Goal: Information Seeking & Learning: Learn about a topic

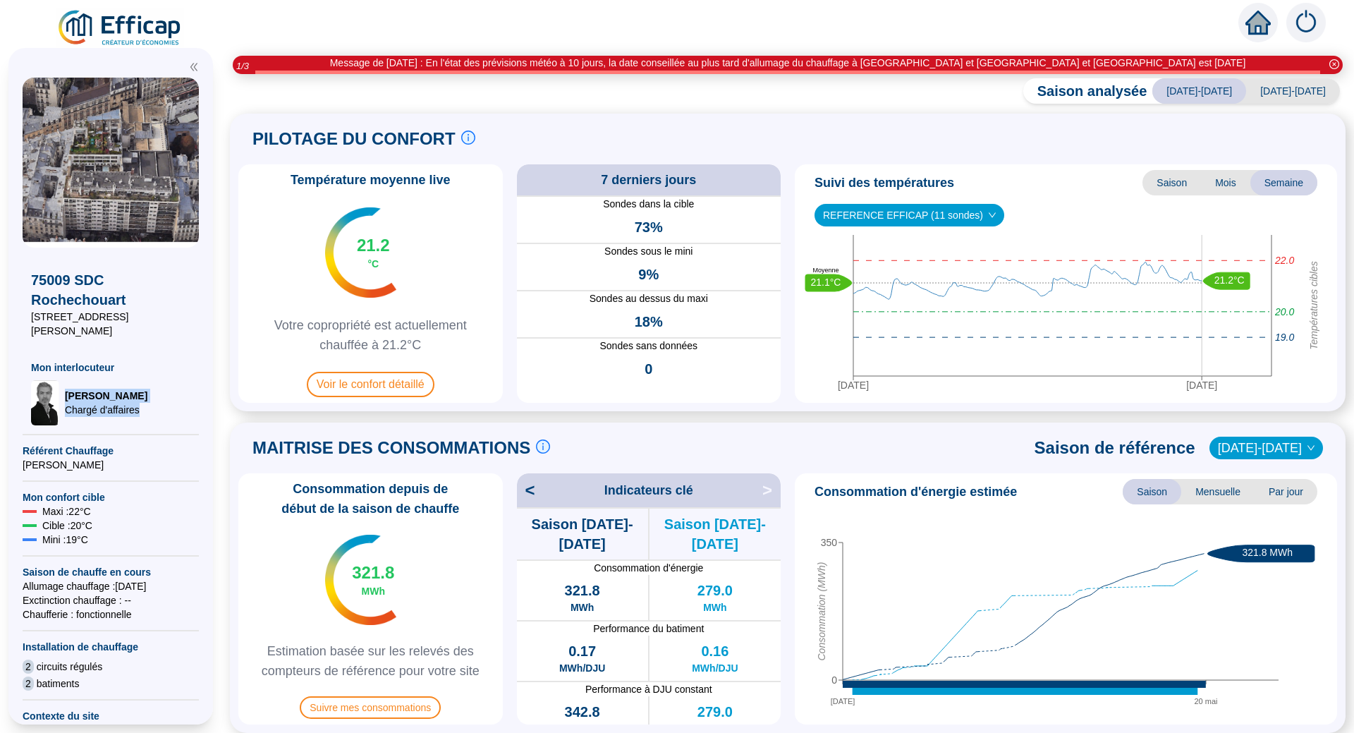
drag, startPoint x: 106, startPoint y: 386, endPoint x: 199, endPoint y: 386, distance: 93.1
click at [106, 389] on span "[PERSON_NAME]" at bounding box center [106, 396] width 83 height 14
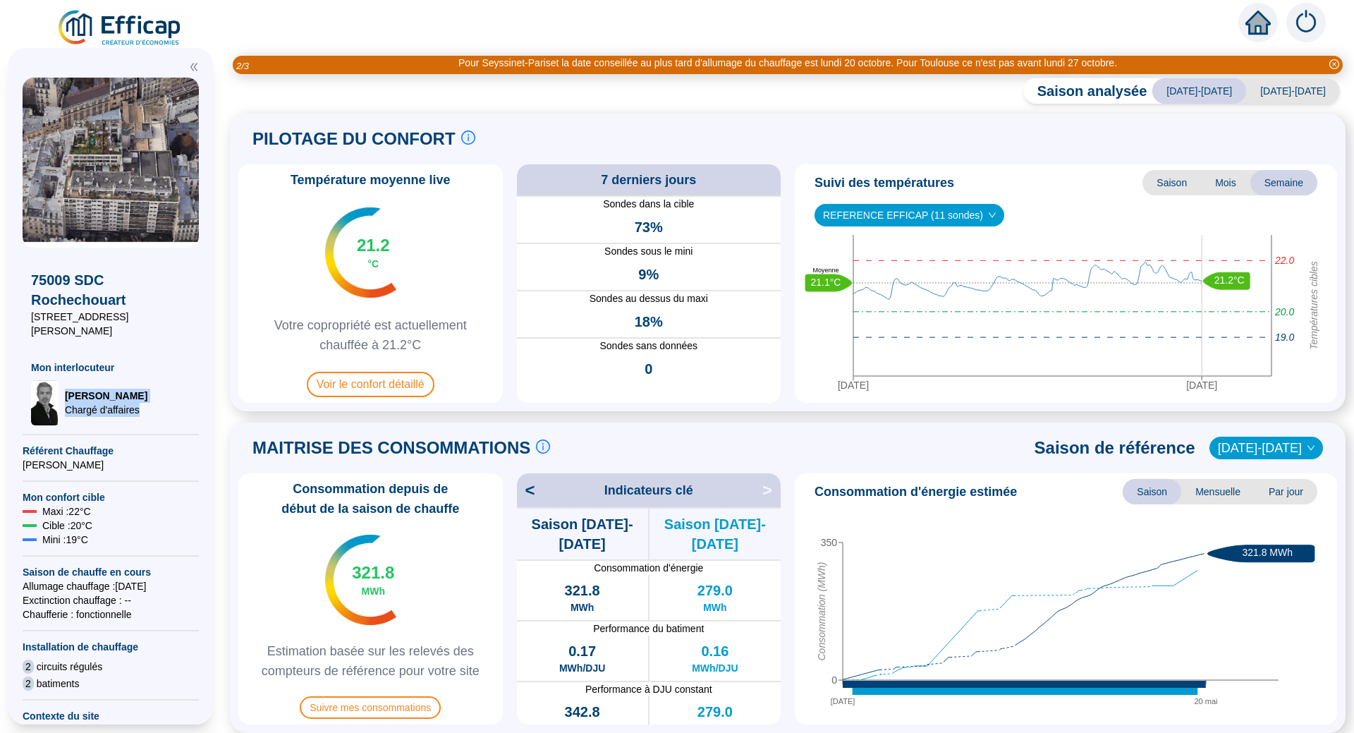
click at [140, 386] on div "[PERSON_NAME] d'affaires" at bounding box center [110, 402] width 159 height 45
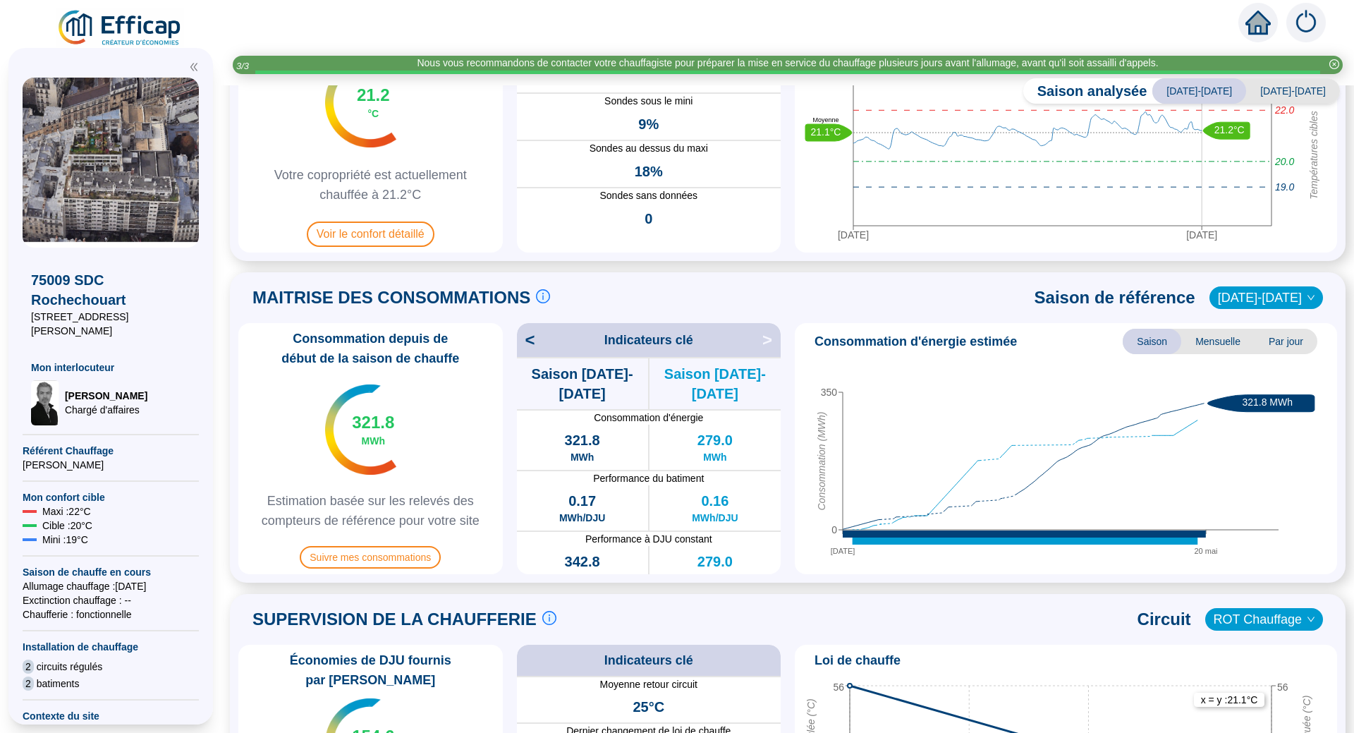
scroll to position [121, 0]
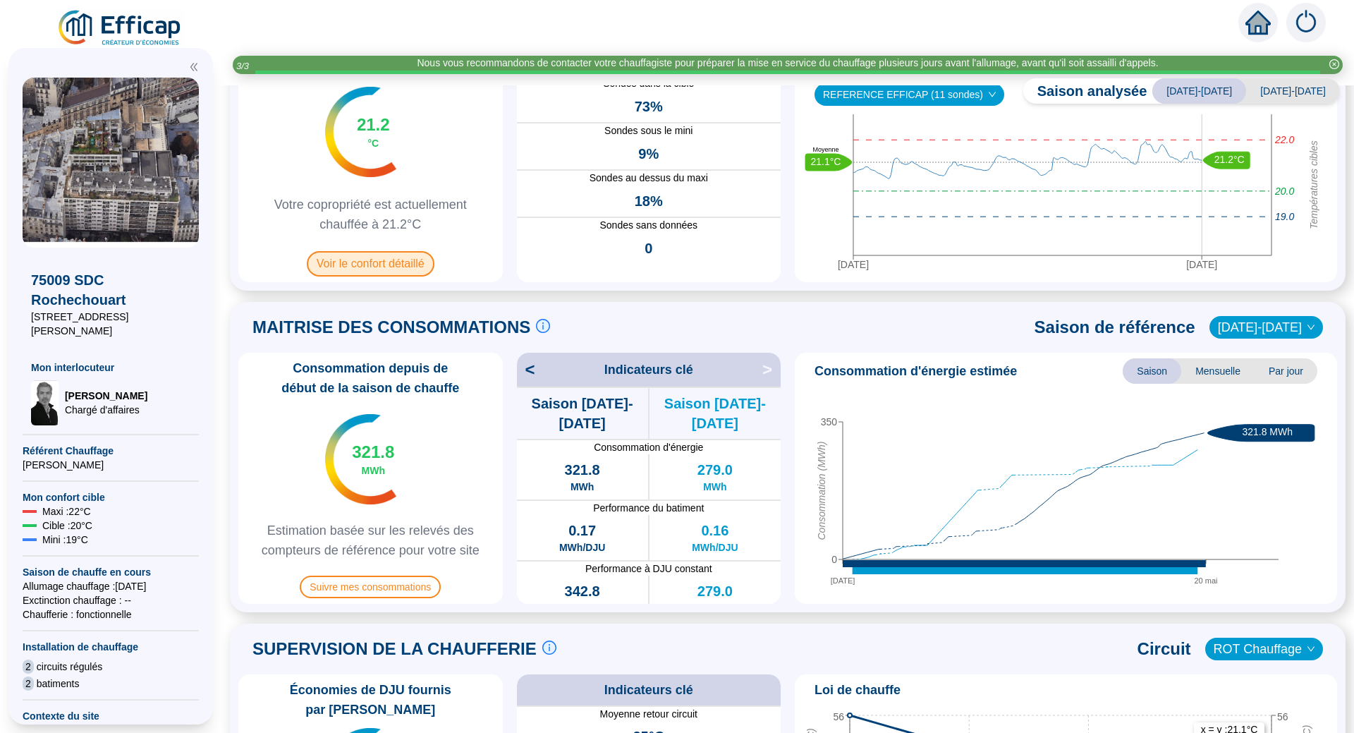
click at [355, 268] on span "Voir le confort détaillé" at bounding box center [371, 263] width 128 height 25
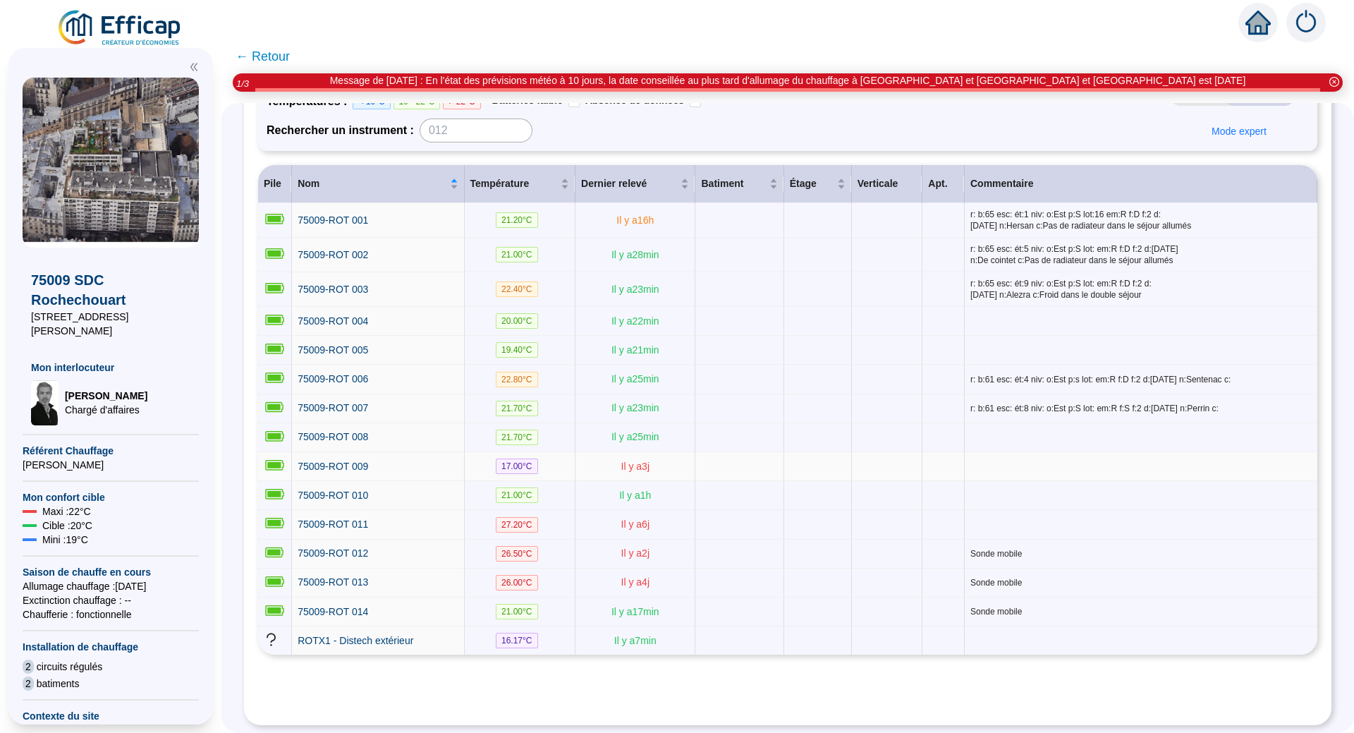
scroll to position [158, 0]
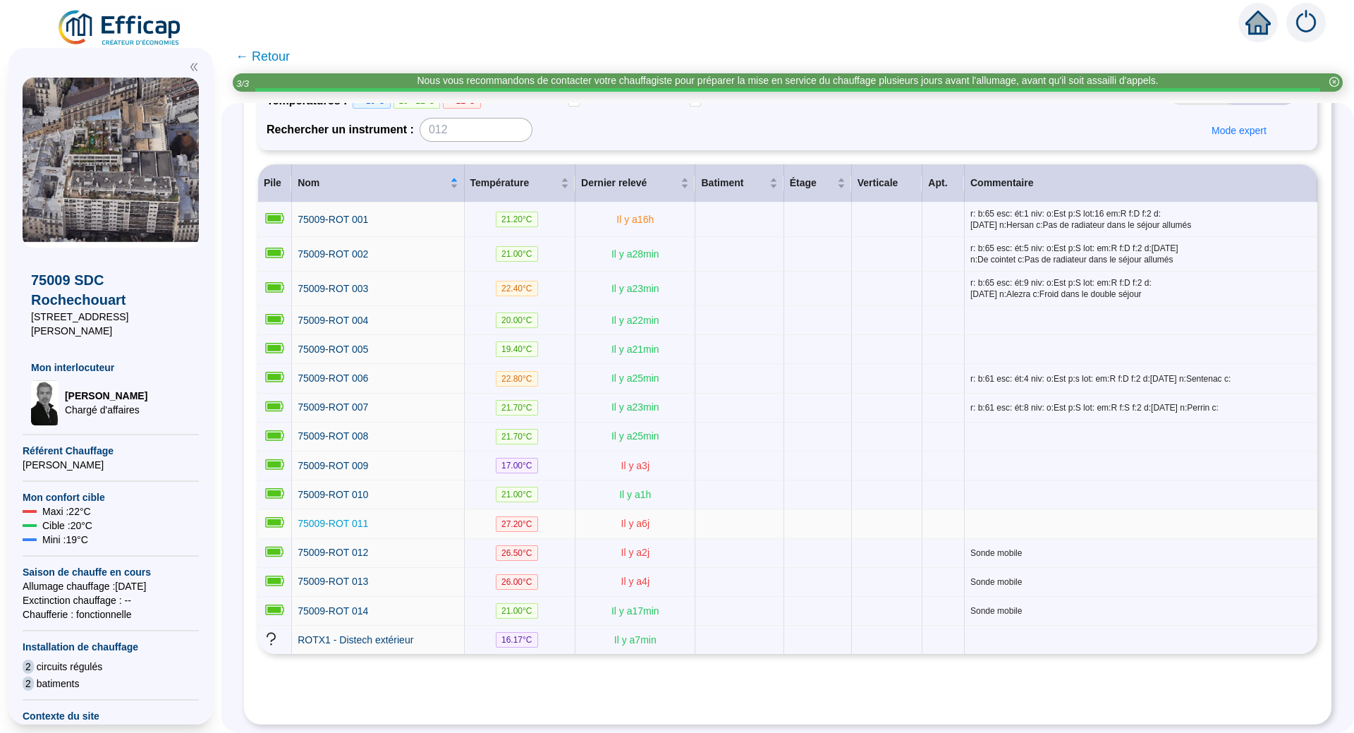
click at [330, 518] on span "75009-ROT 011" at bounding box center [333, 523] width 71 height 11
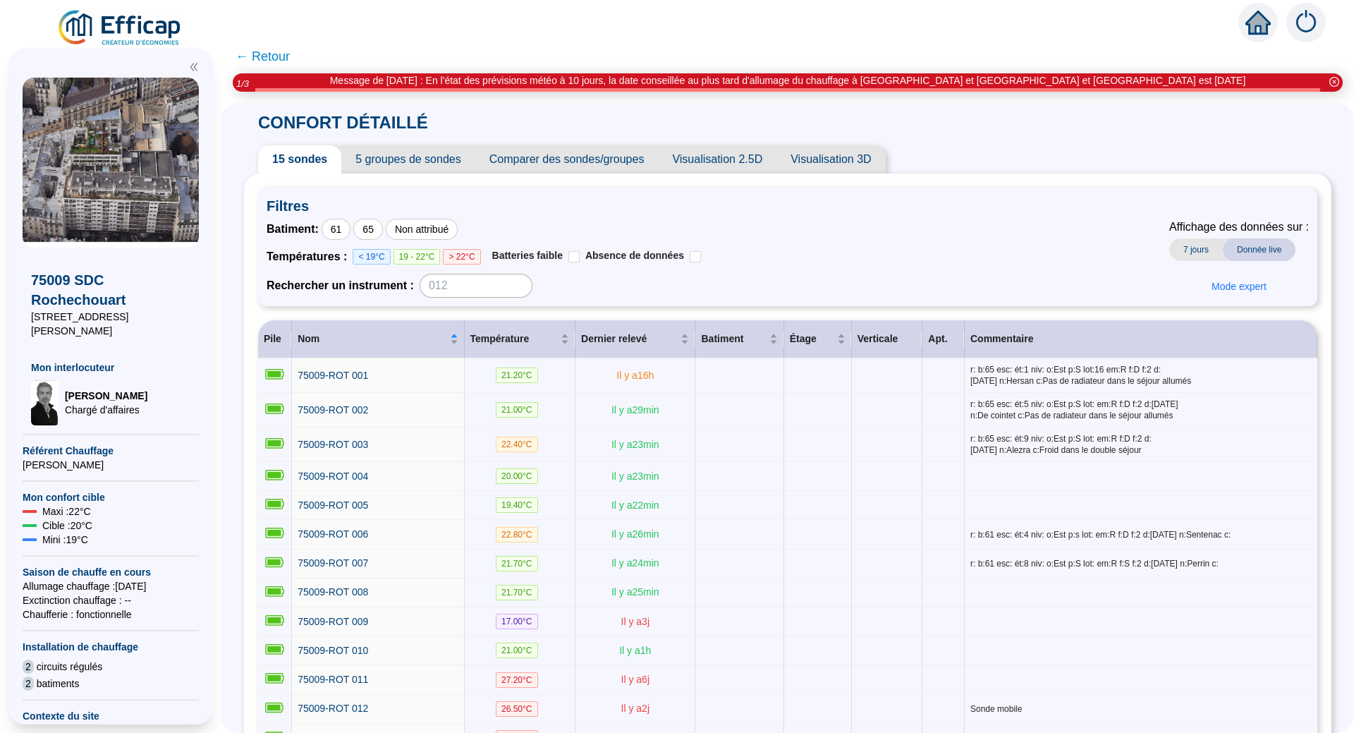
click at [453, 159] on span "5 groupes de sondes" at bounding box center [407, 159] width 133 height 28
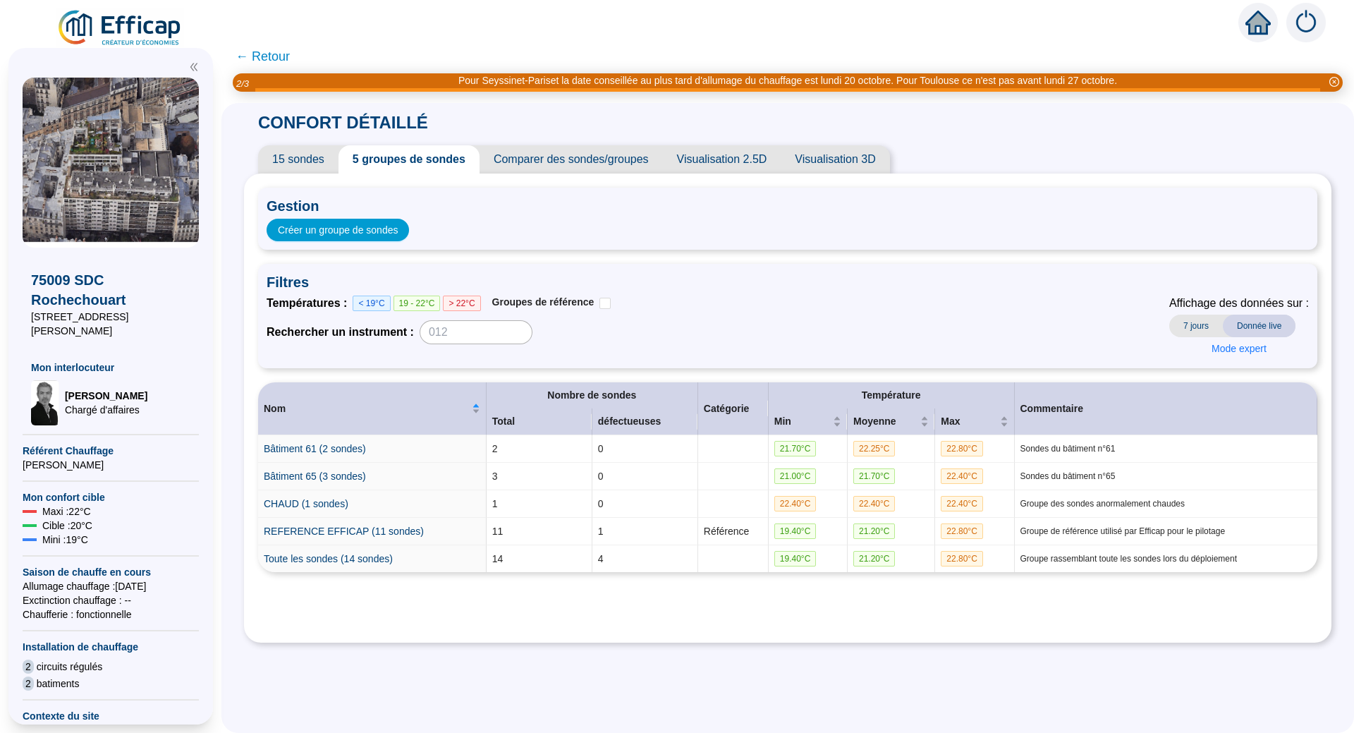
click at [567, 157] on span "Comparer des sondes/groupes" at bounding box center [571, 159] width 183 height 28
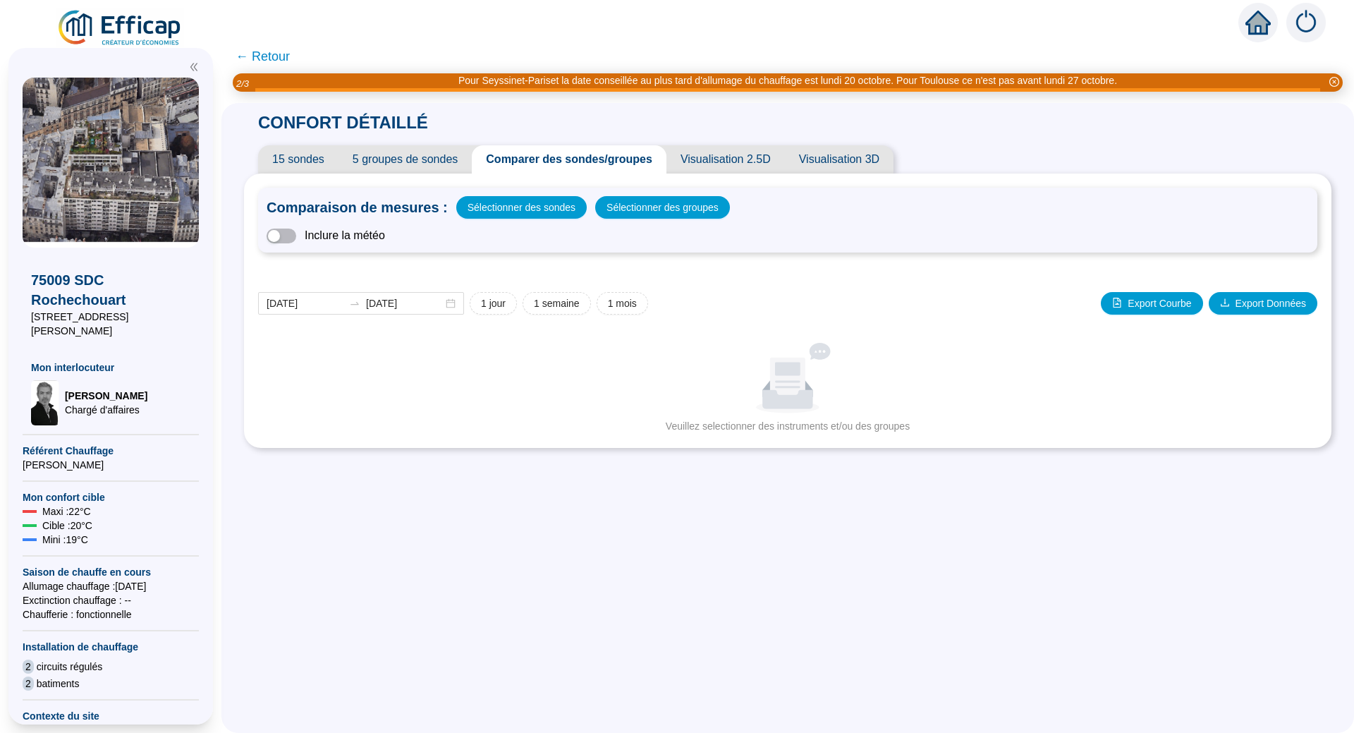
click at [844, 157] on span "Visualisation 3D" at bounding box center [839, 159] width 109 height 28
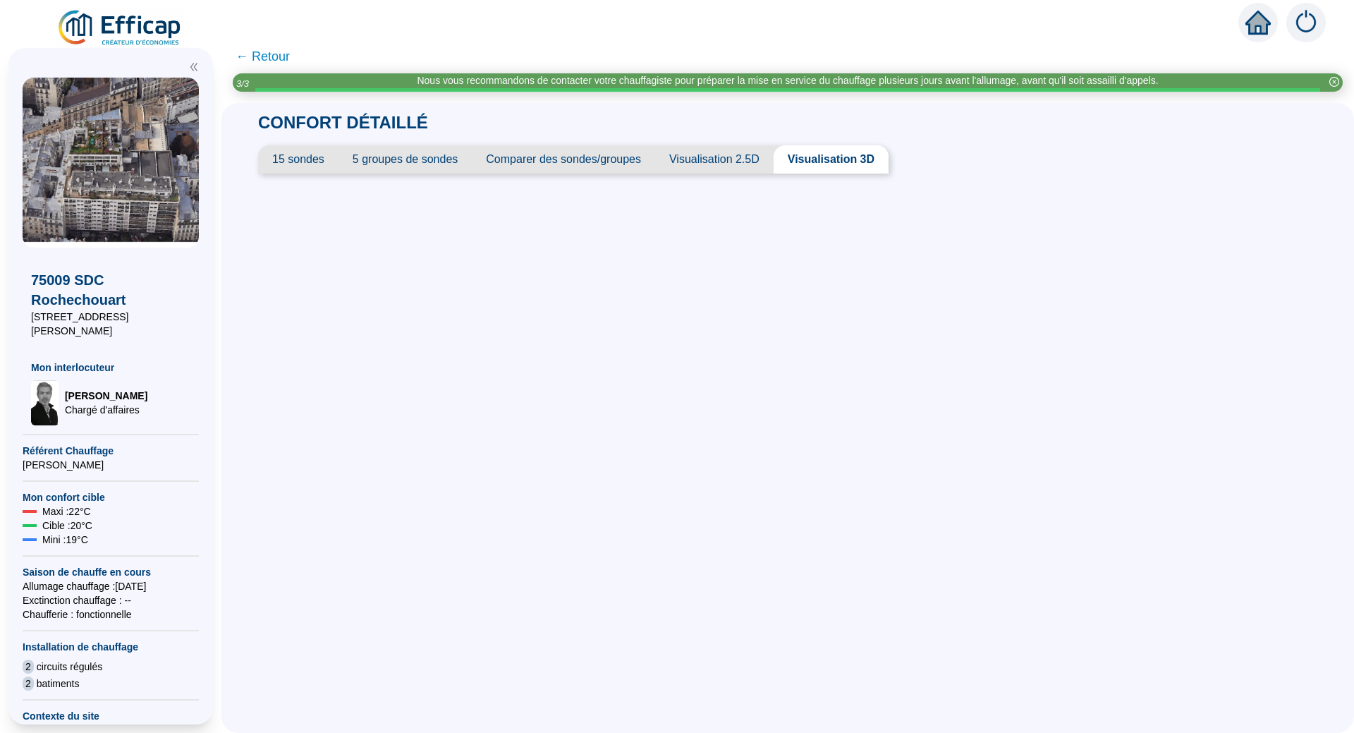
click at [733, 161] on span "Visualisation 2.5D" at bounding box center [714, 159] width 118 height 28
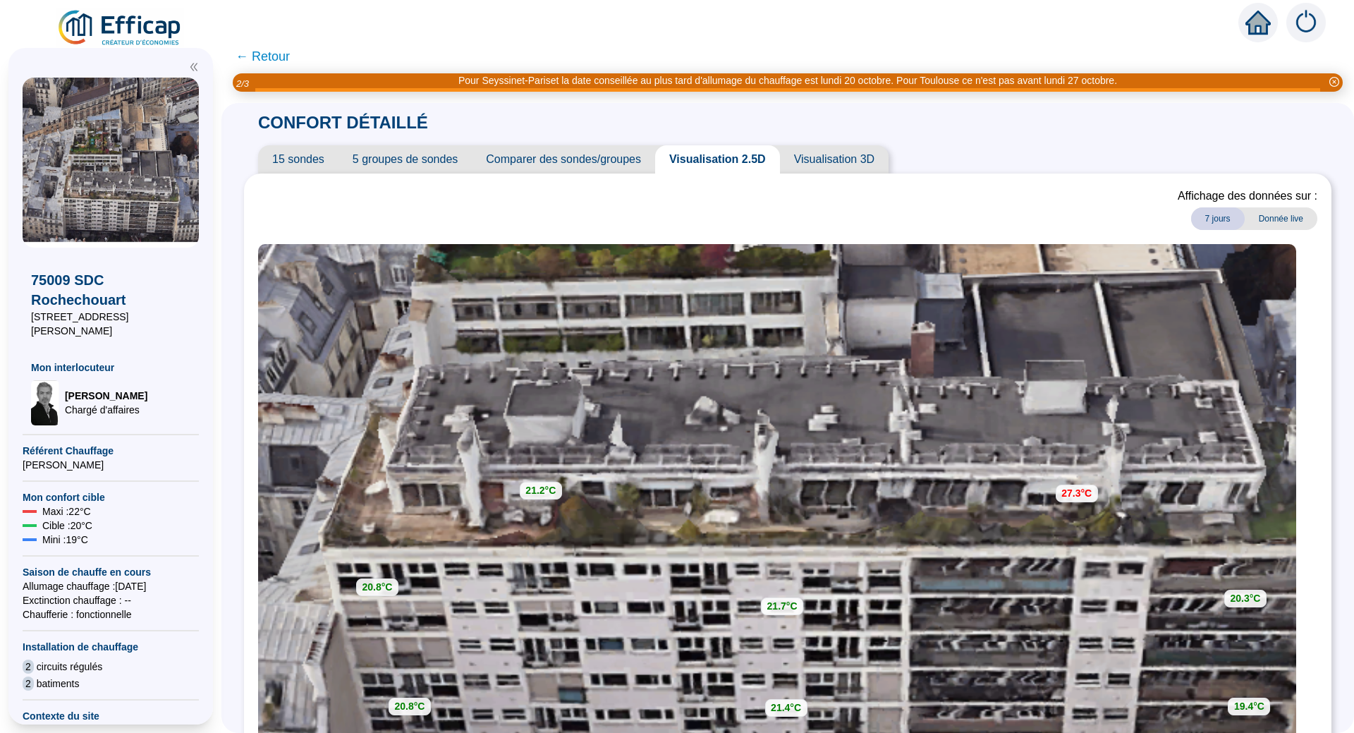
click at [276, 57] on span "← Retour" at bounding box center [263, 57] width 54 height 20
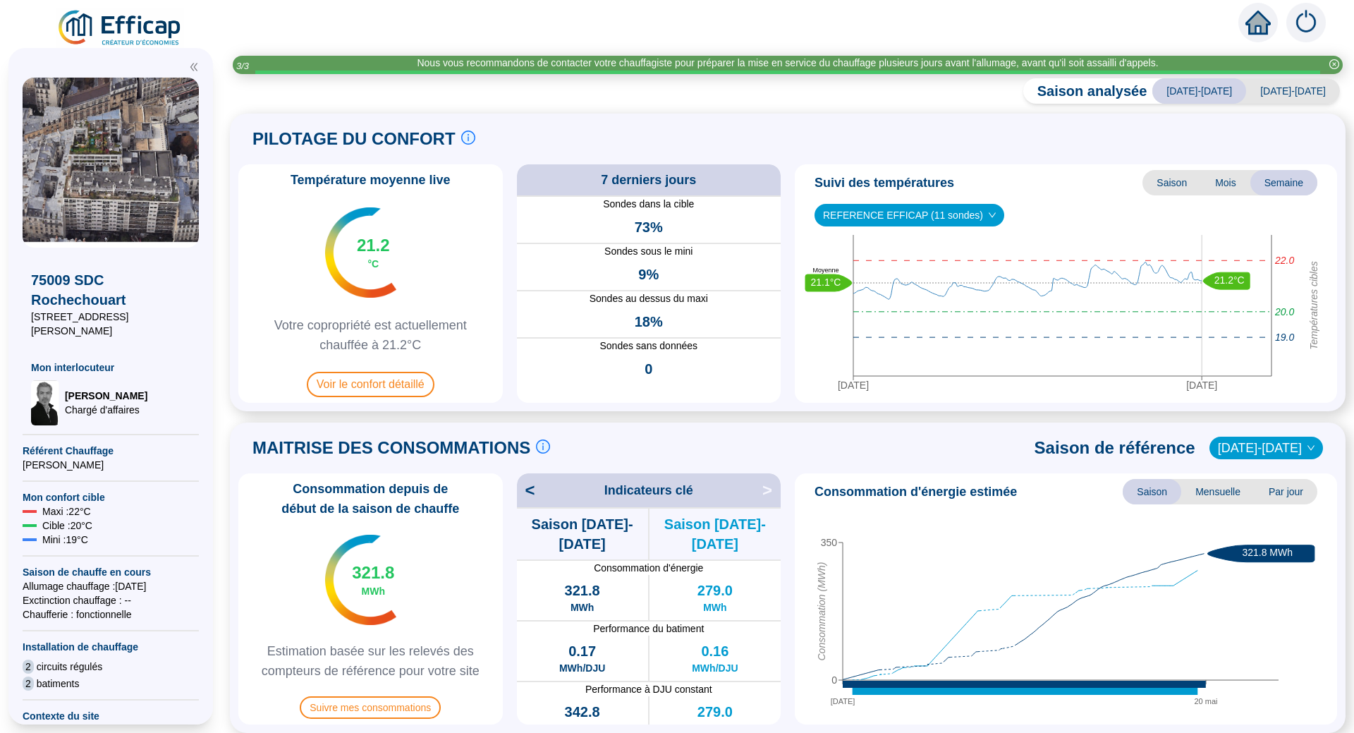
click at [1263, 23] on icon "home" at bounding box center [1257, 23] width 25 height 20
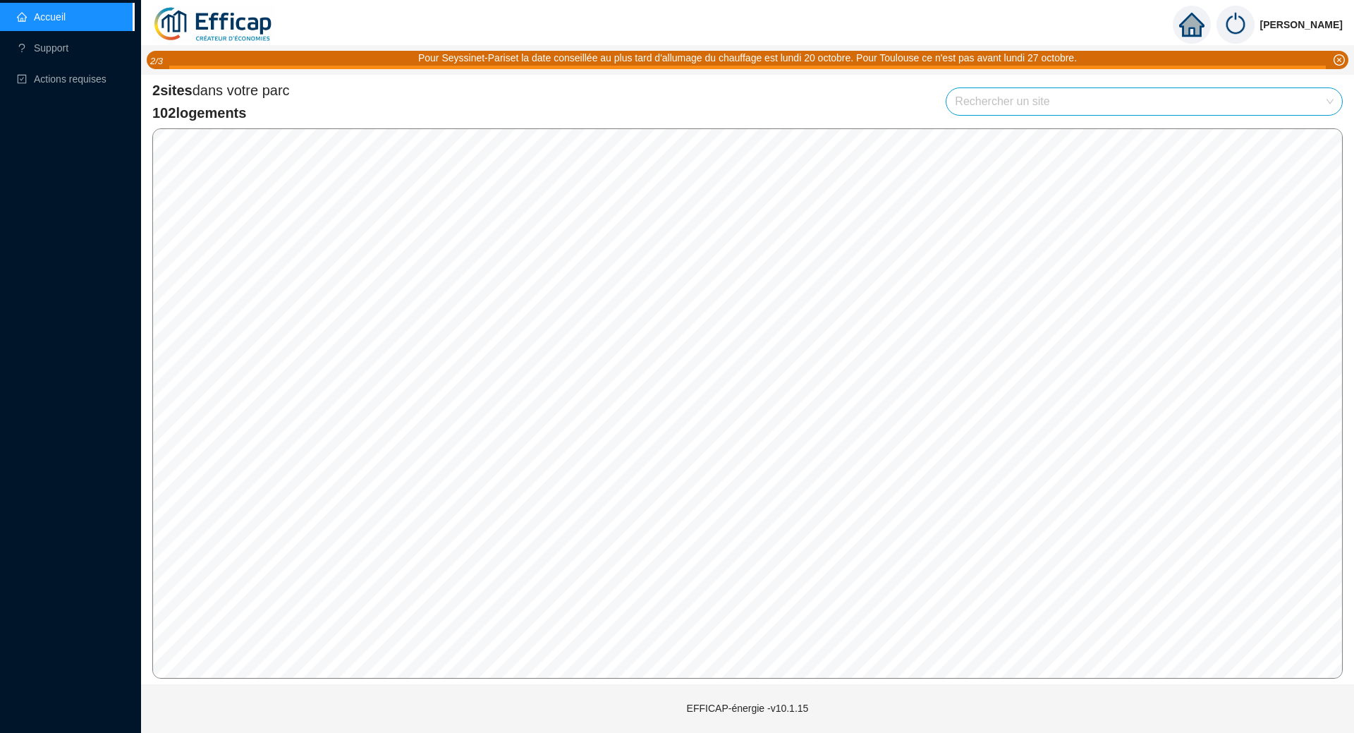
click at [33, 15] on link "Accueil" at bounding box center [41, 16] width 49 height 11
click at [49, 43] on link "Support" at bounding box center [42, 47] width 51 height 11
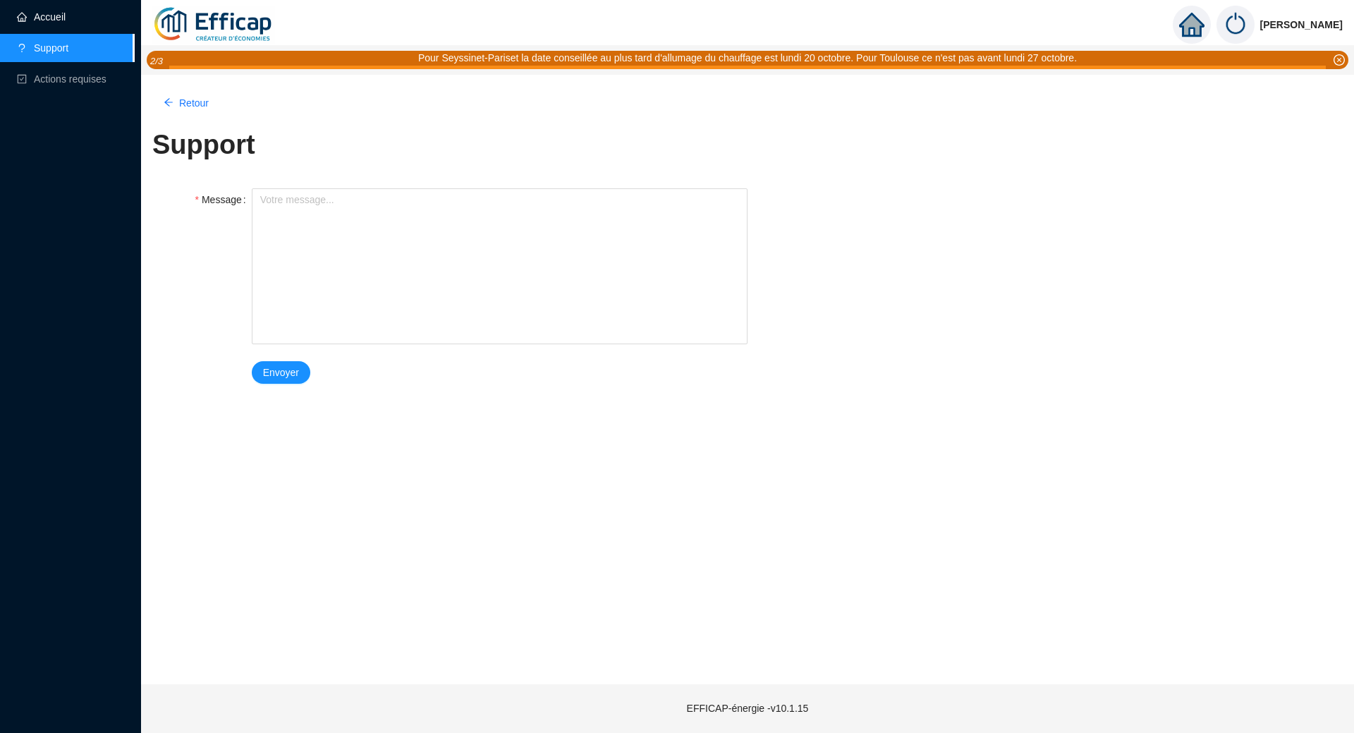
click at [54, 14] on link "Accueil" at bounding box center [41, 16] width 49 height 11
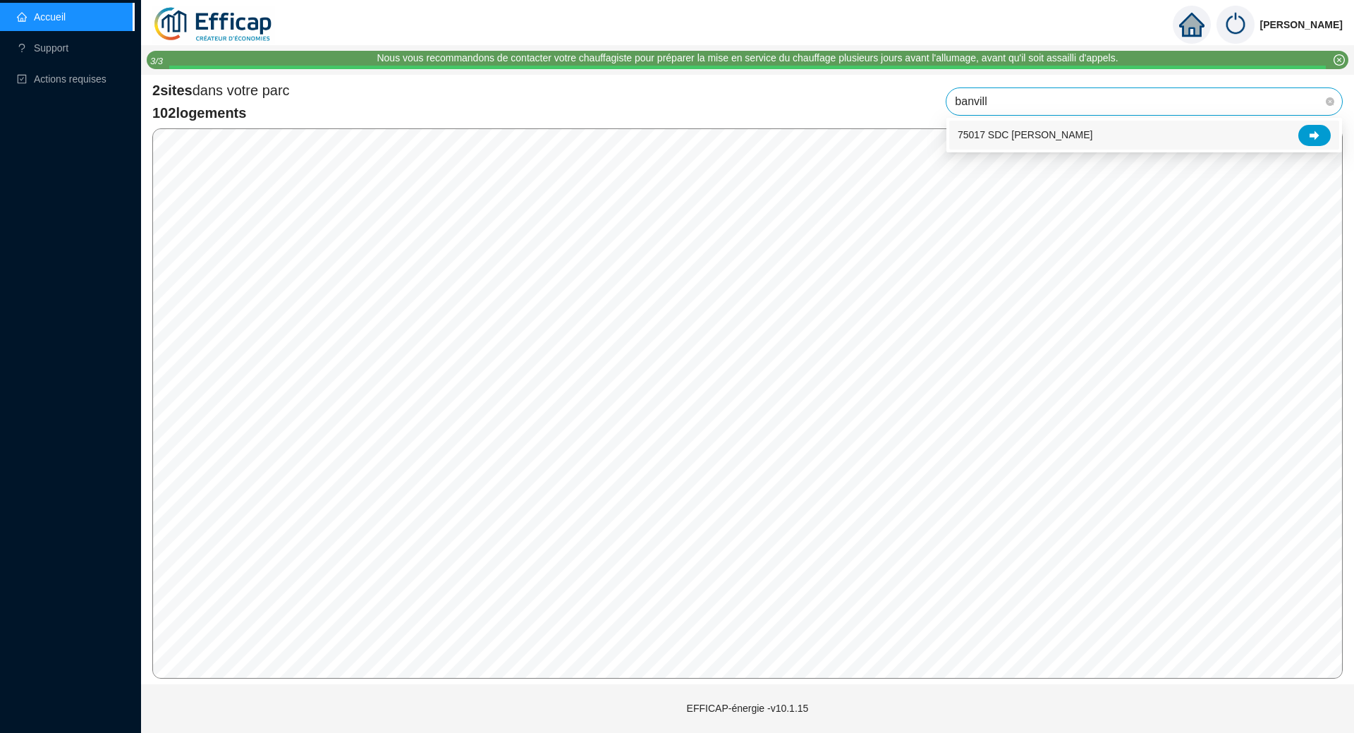
type input "banville"
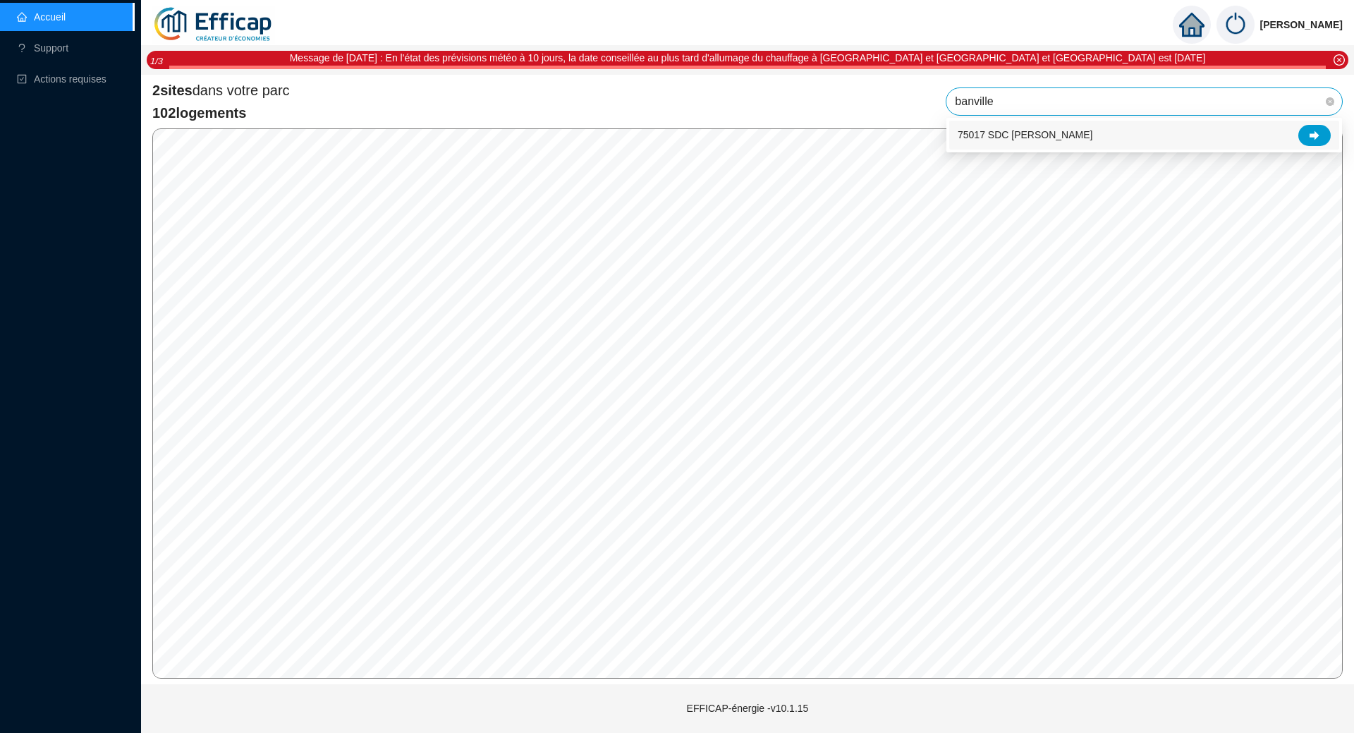
click at [1023, 134] on span "75017 SDC [PERSON_NAME]" at bounding box center [1025, 135] width 135 height 15
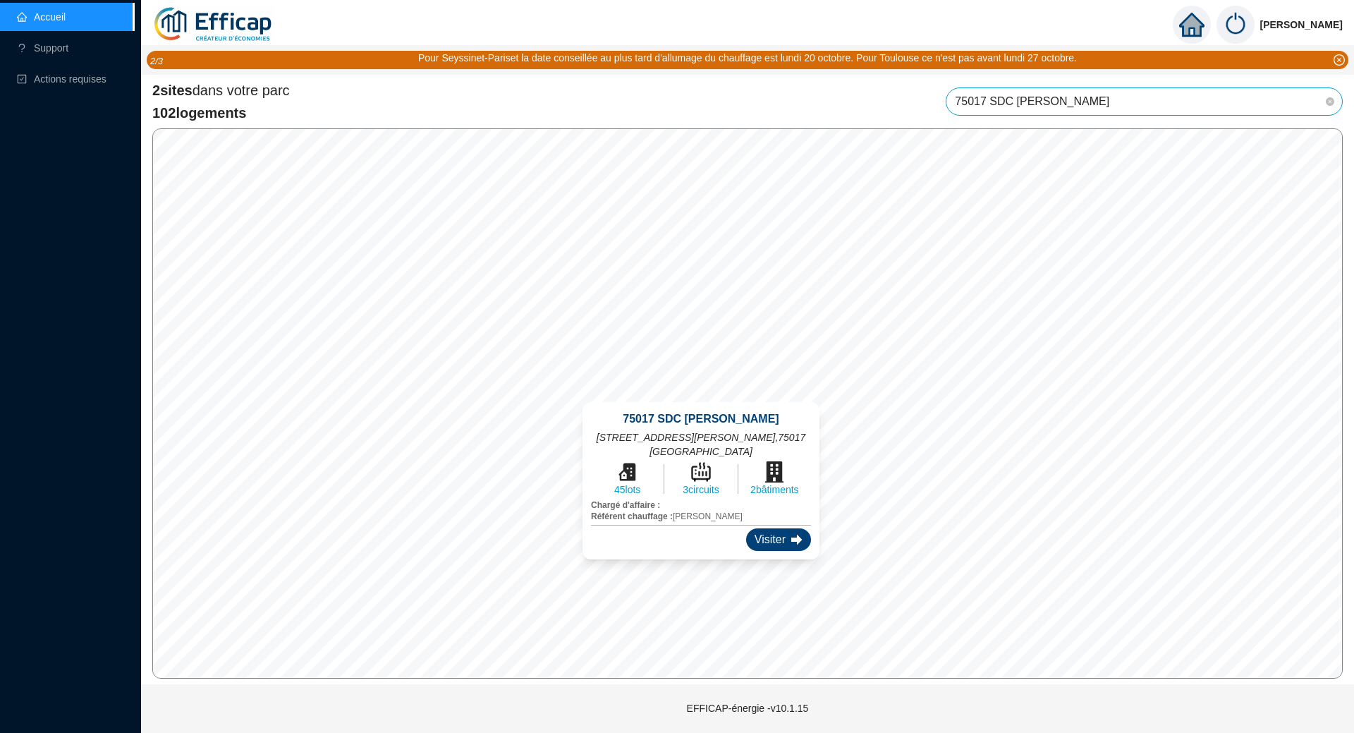
click at [746, 528] on div "Visiter" at bounding box center [778, 539] width 65 height 23
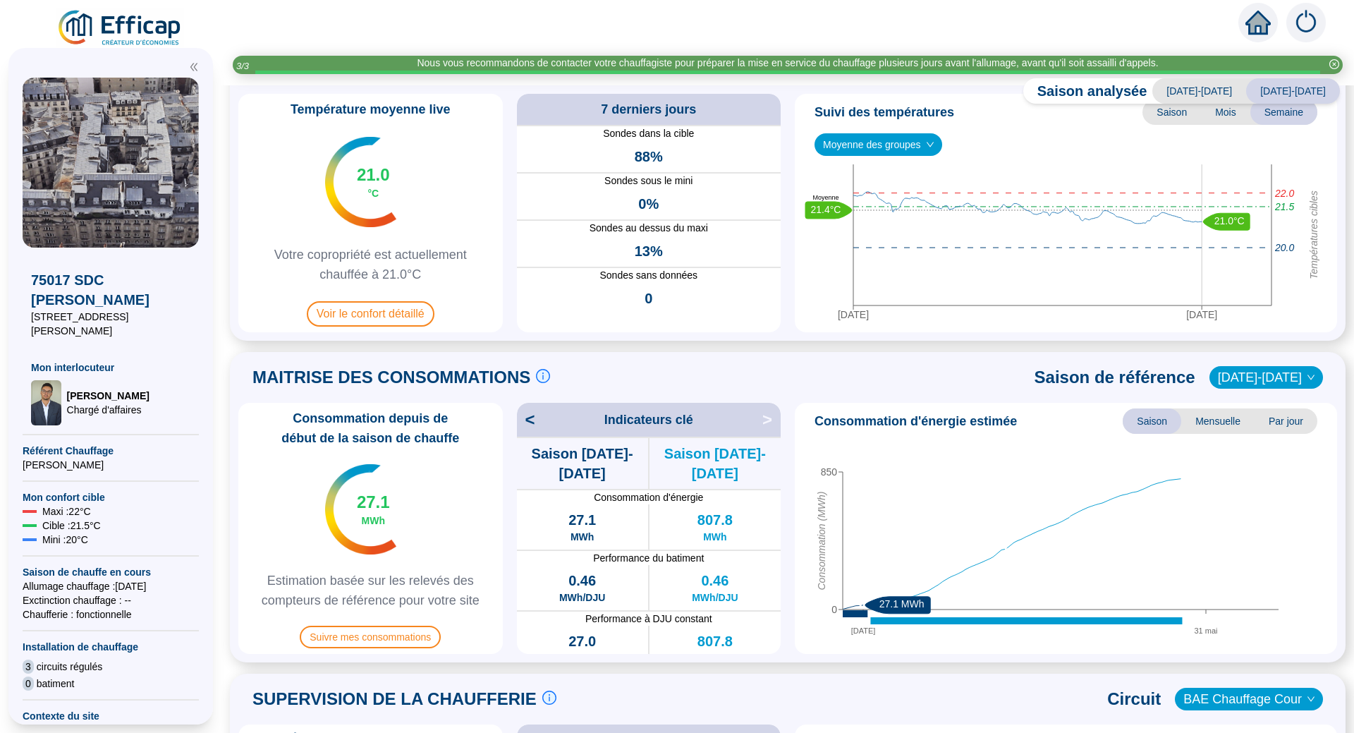
scroll to position [141, 0]
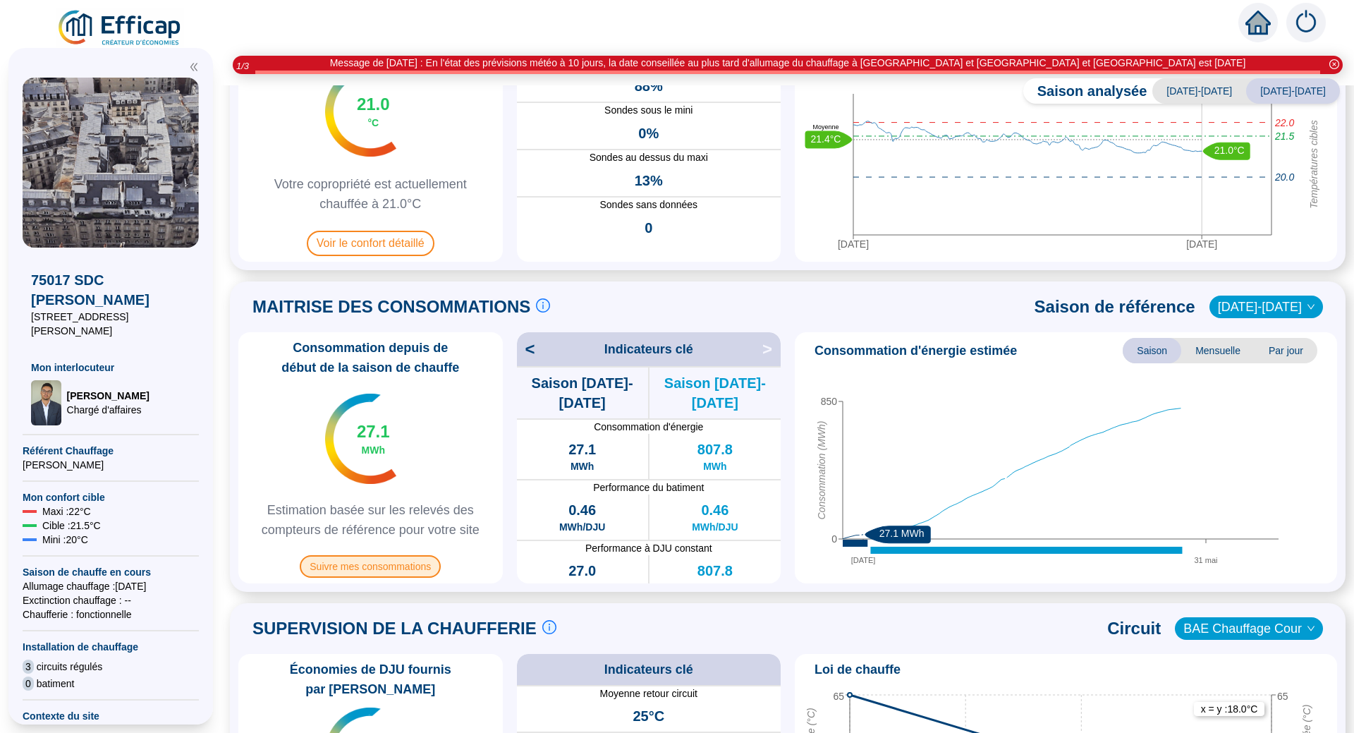
click at [387, 571] on span "Suivre mes consommations" at bounding box center [370, 566] width 141 height 23
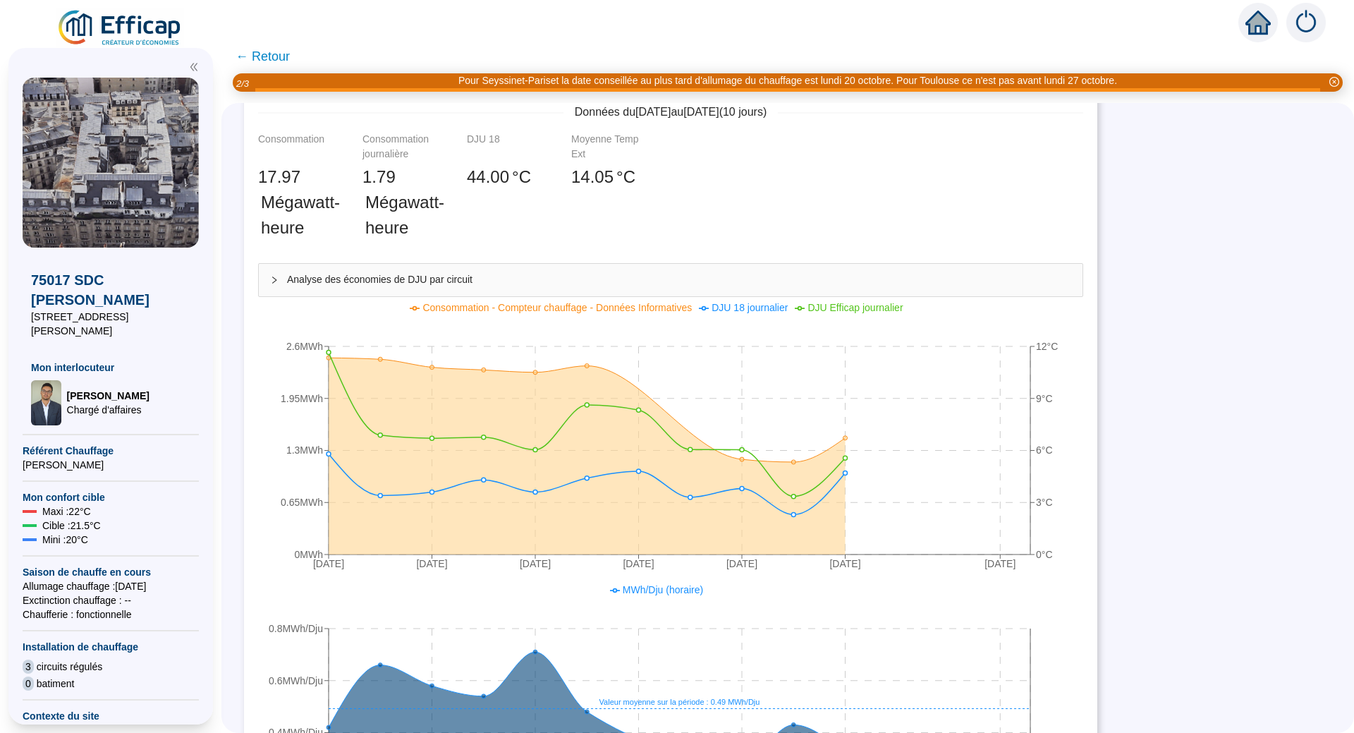
scroll to position [114, 0]
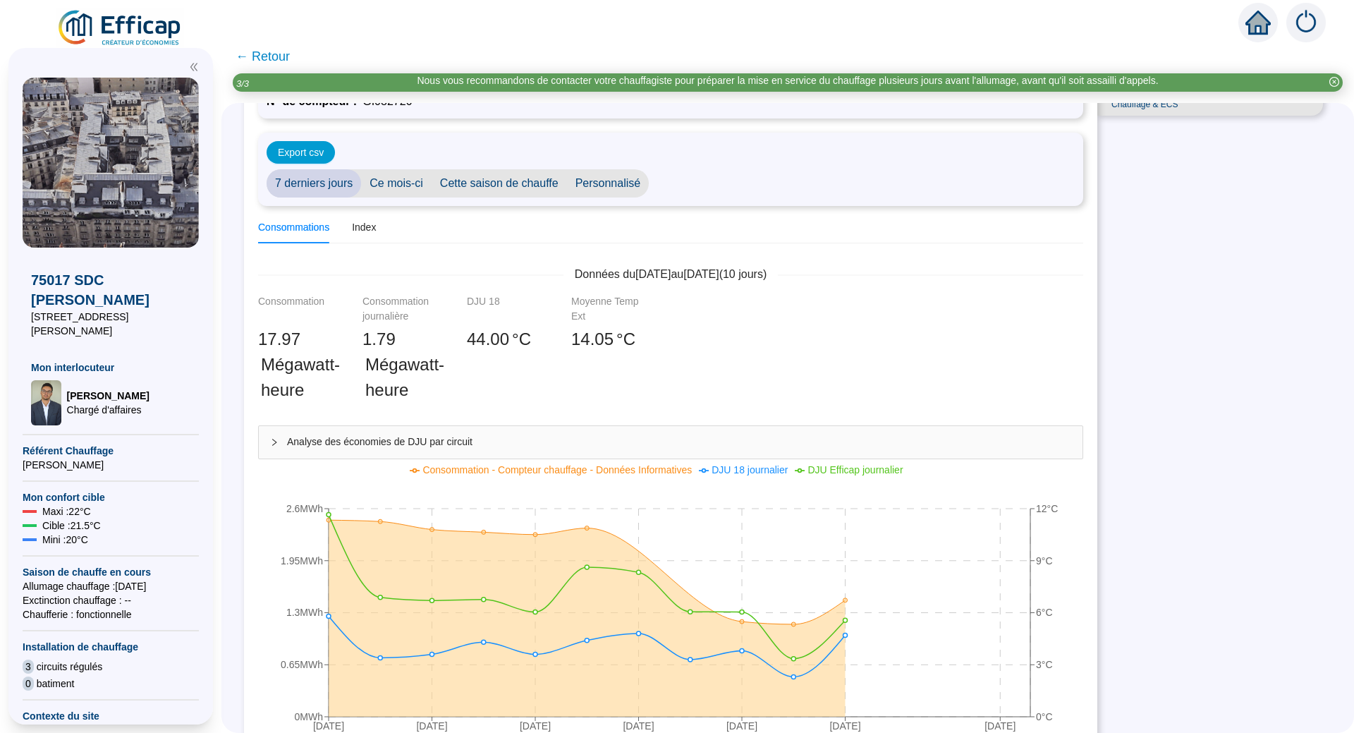
click at [275, 54] on span "← Retour" at bounding box center [263, 57] width 54 height 20
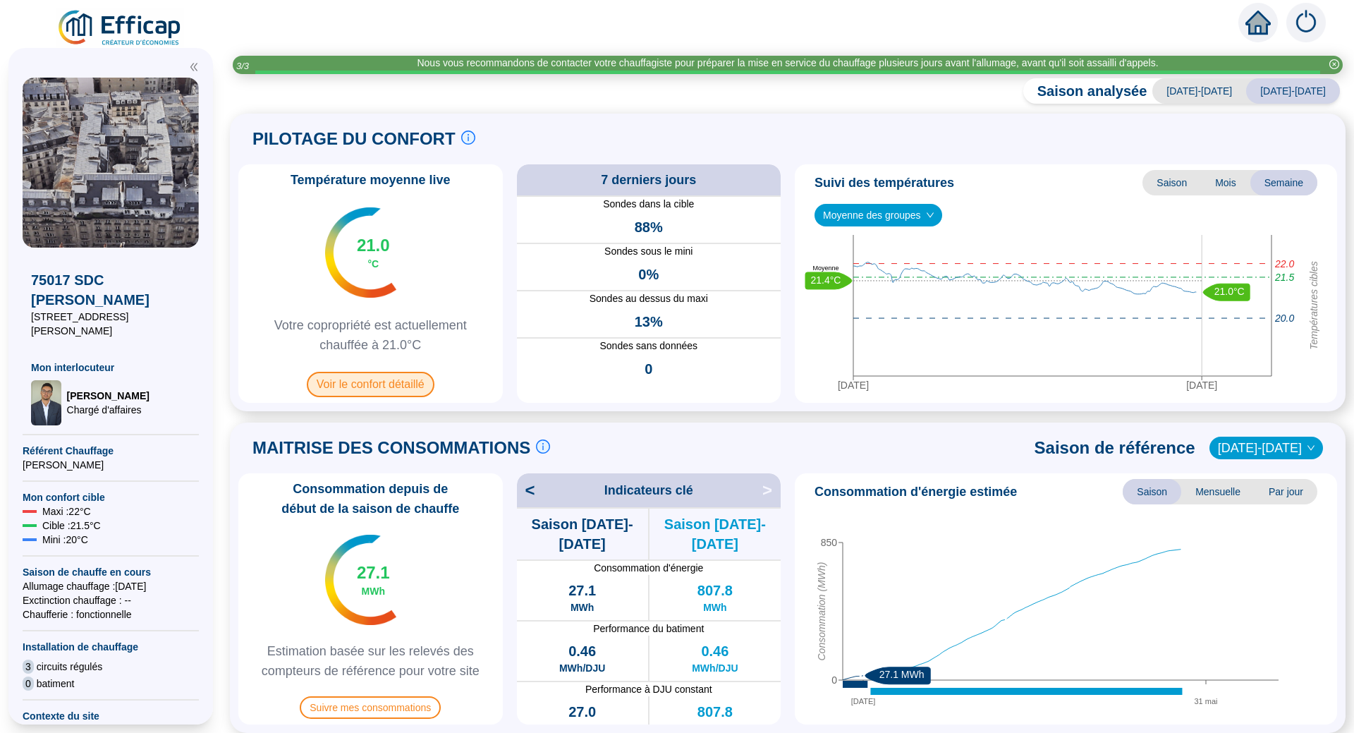
click at [372, 384] on span "Voir le confort détaillé" at bounding box center [371, 384] width 128 height 25
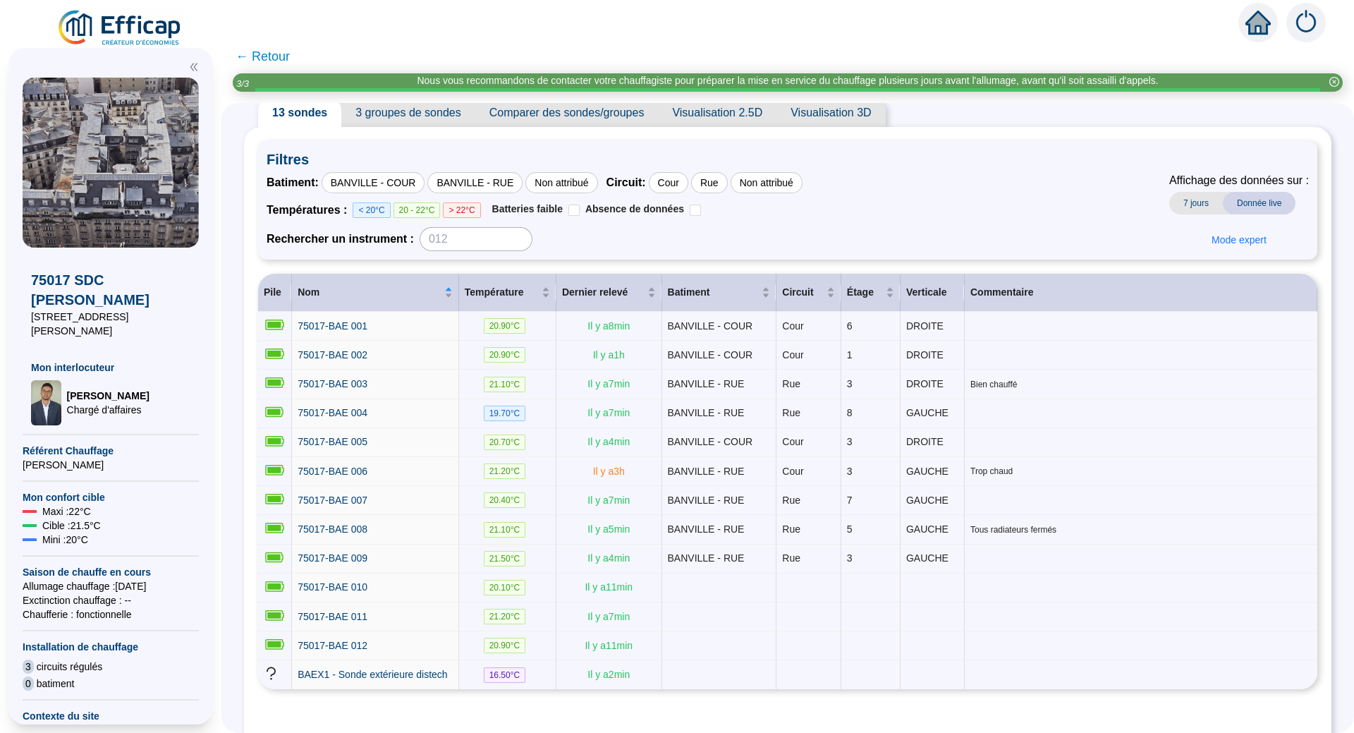
scroll to position [71, 0]
